Goal: Check status: Check status

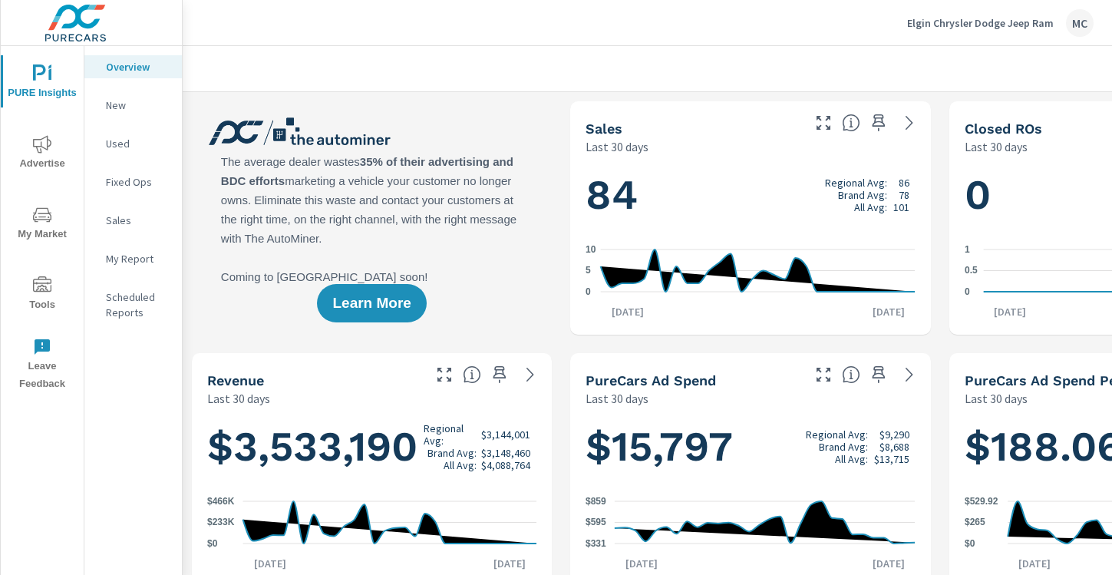
scroll to position [1, 0]
click at [1050, 21] on p "Elgin Chrysler Dodge Jeep Ram" at bounding box center [980, 23] width 147 height 14
